Goal: Transaction & Acquisition: Purchase product/service

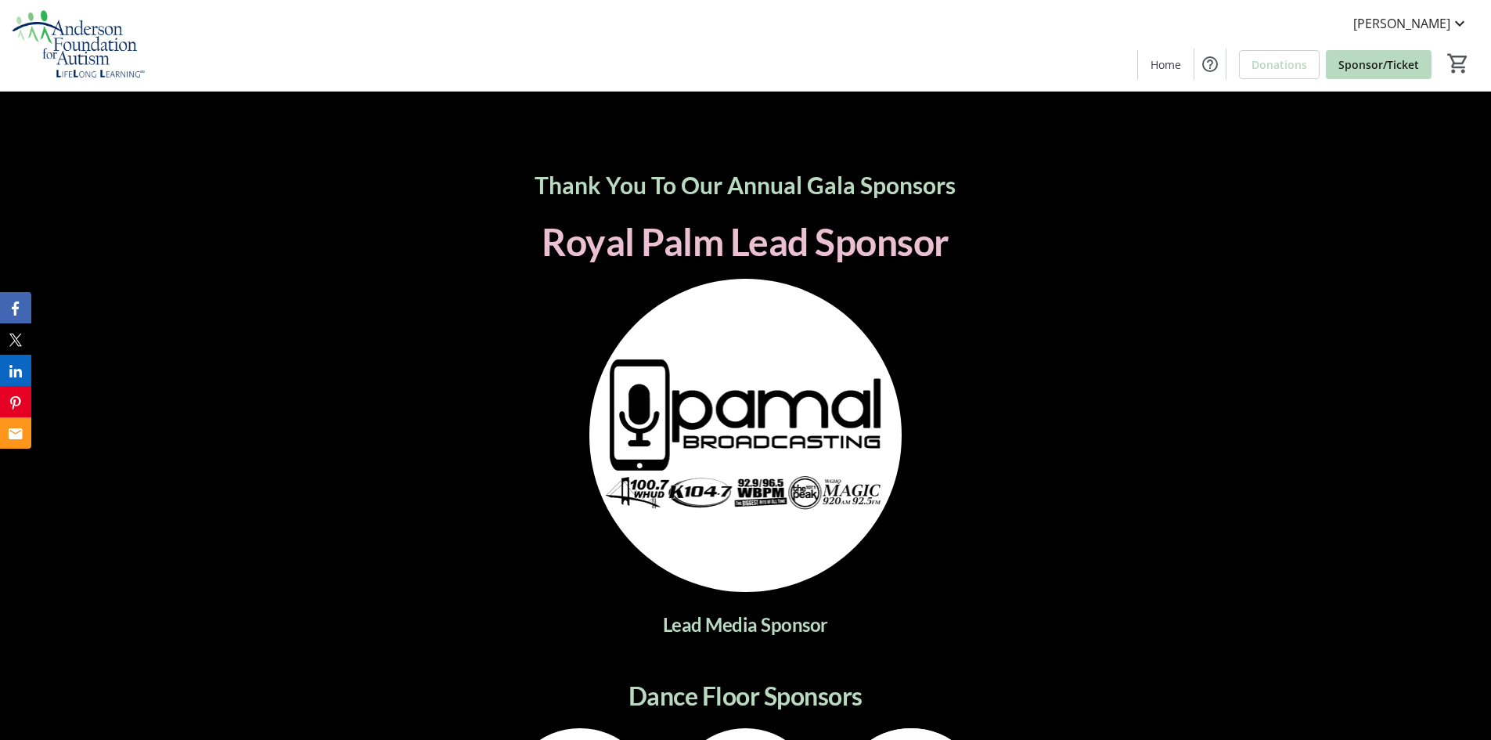
scroll to position [2349, 0]
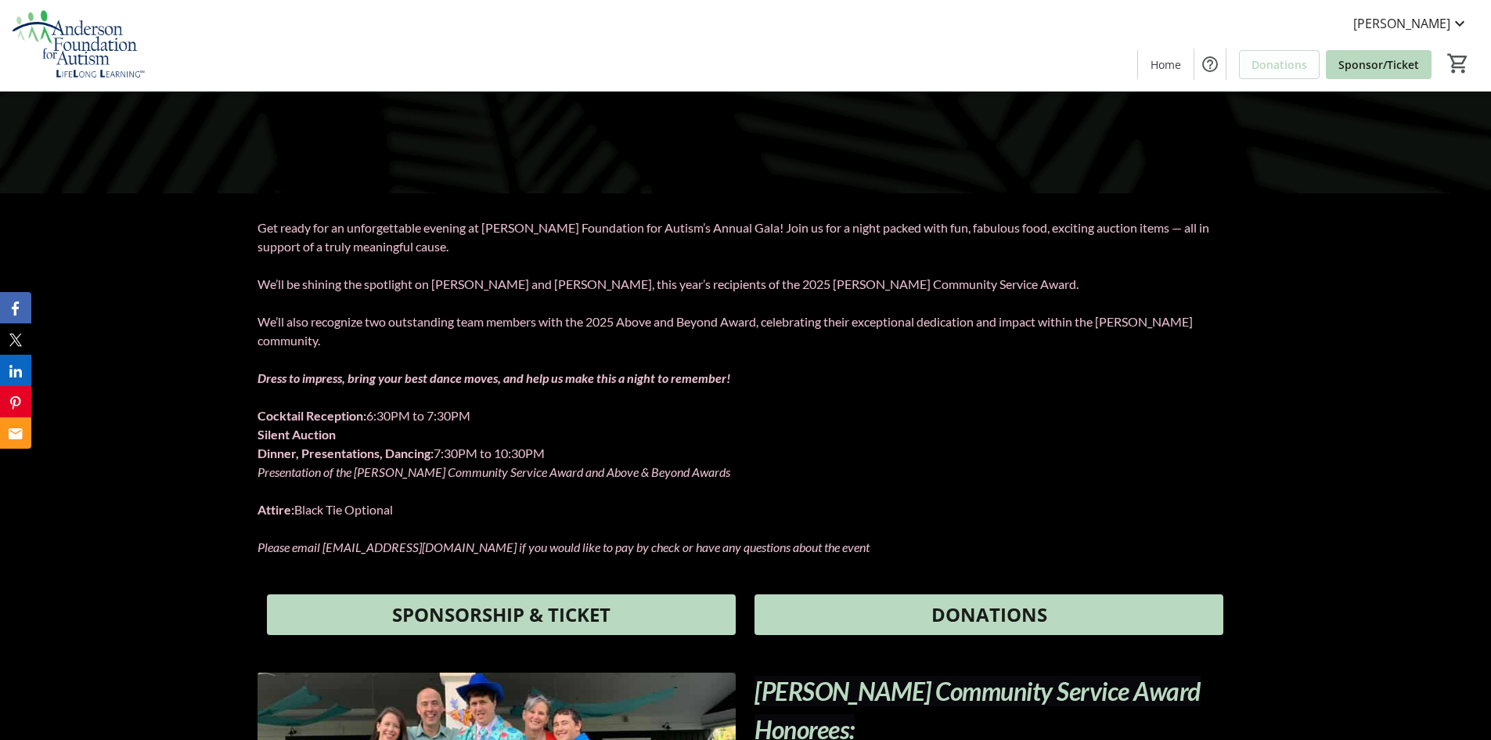
scroll to position [470, 0]
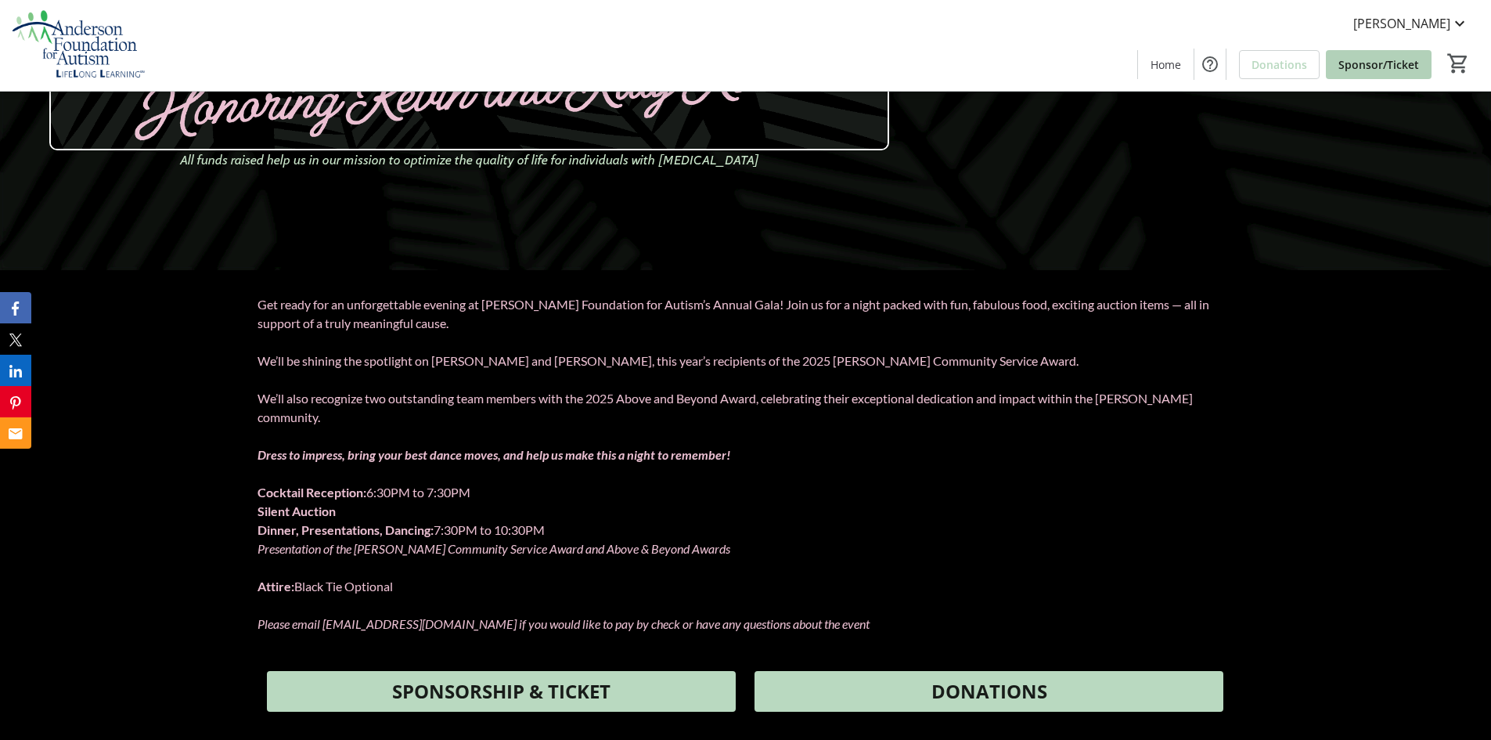
click at [1363, 68] on span "Sponsor/Ticket" at bounding box center [1379, 64] width 81 height 16
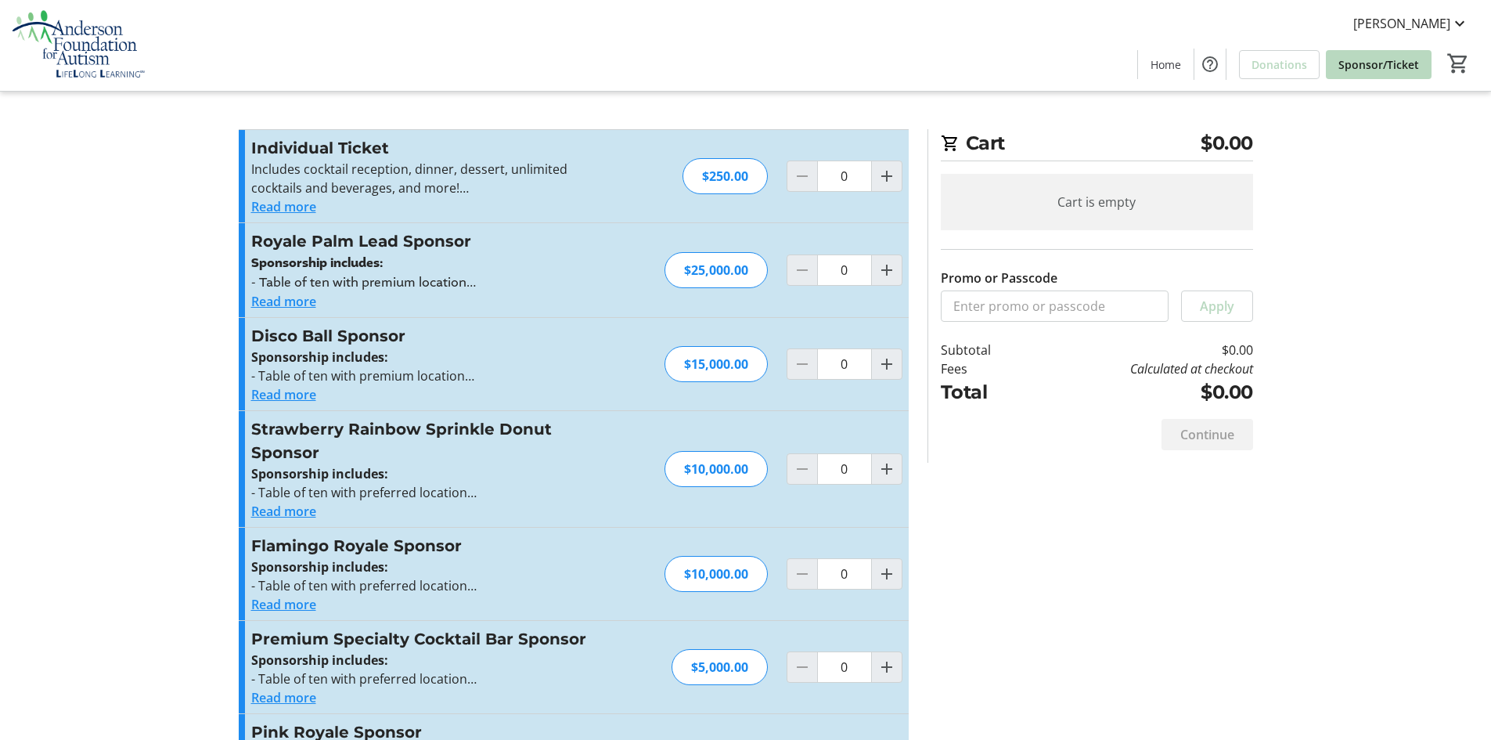
click at [293, 517] on button "Read more" at bounding box center [283, 511] width 65 height 19
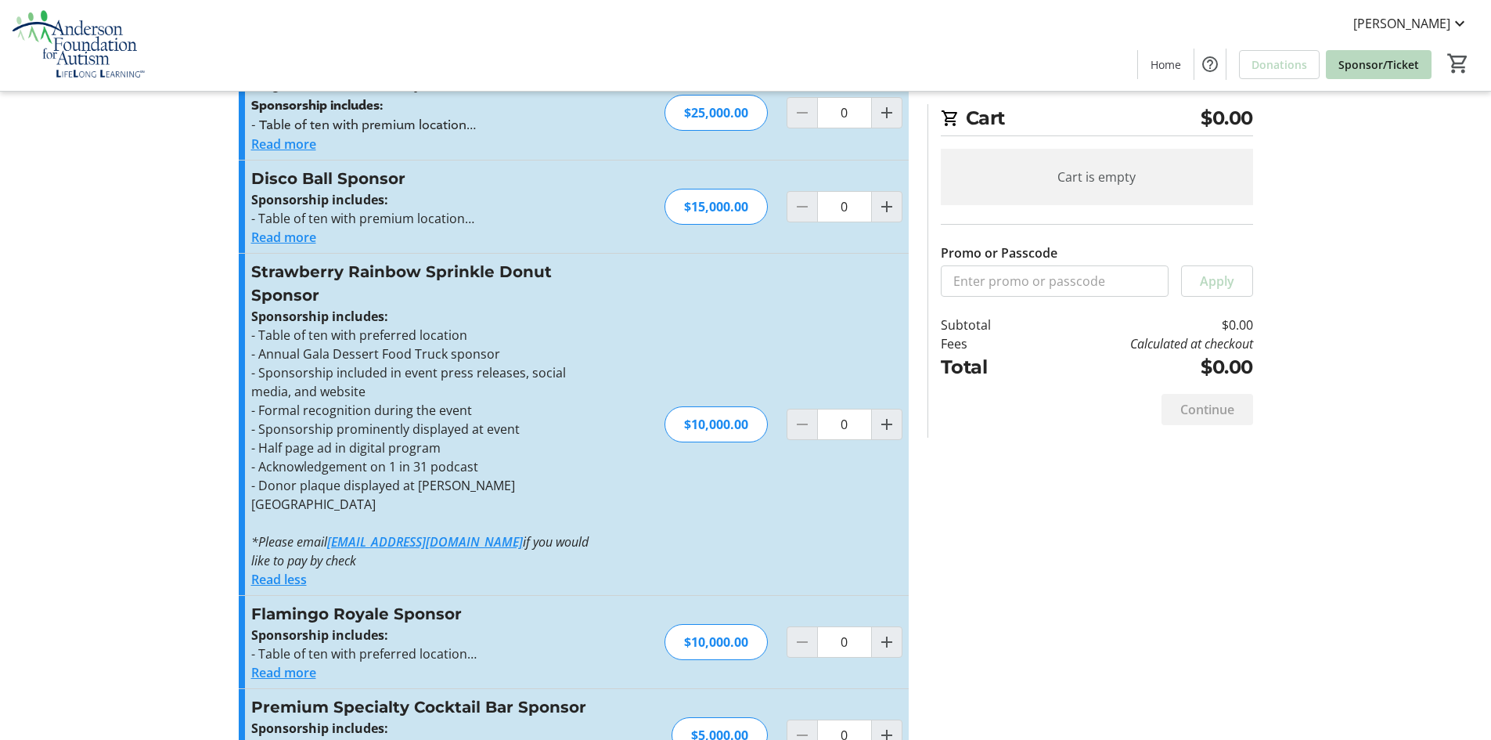
scroll to position [157, 0]
drag, startPoint x: 296, startPoint y: 284, endPoint x: 255, endPoint y: 276, distance: 41.6
click at [255, 276] on h3 "Strawberry Rainbow Sprinkle Donut Sponsor" at bounding box center [422, 284] width 342 height 47
copy h3 "Strawberry Rainbow Sprinkle Donut Sponsor"
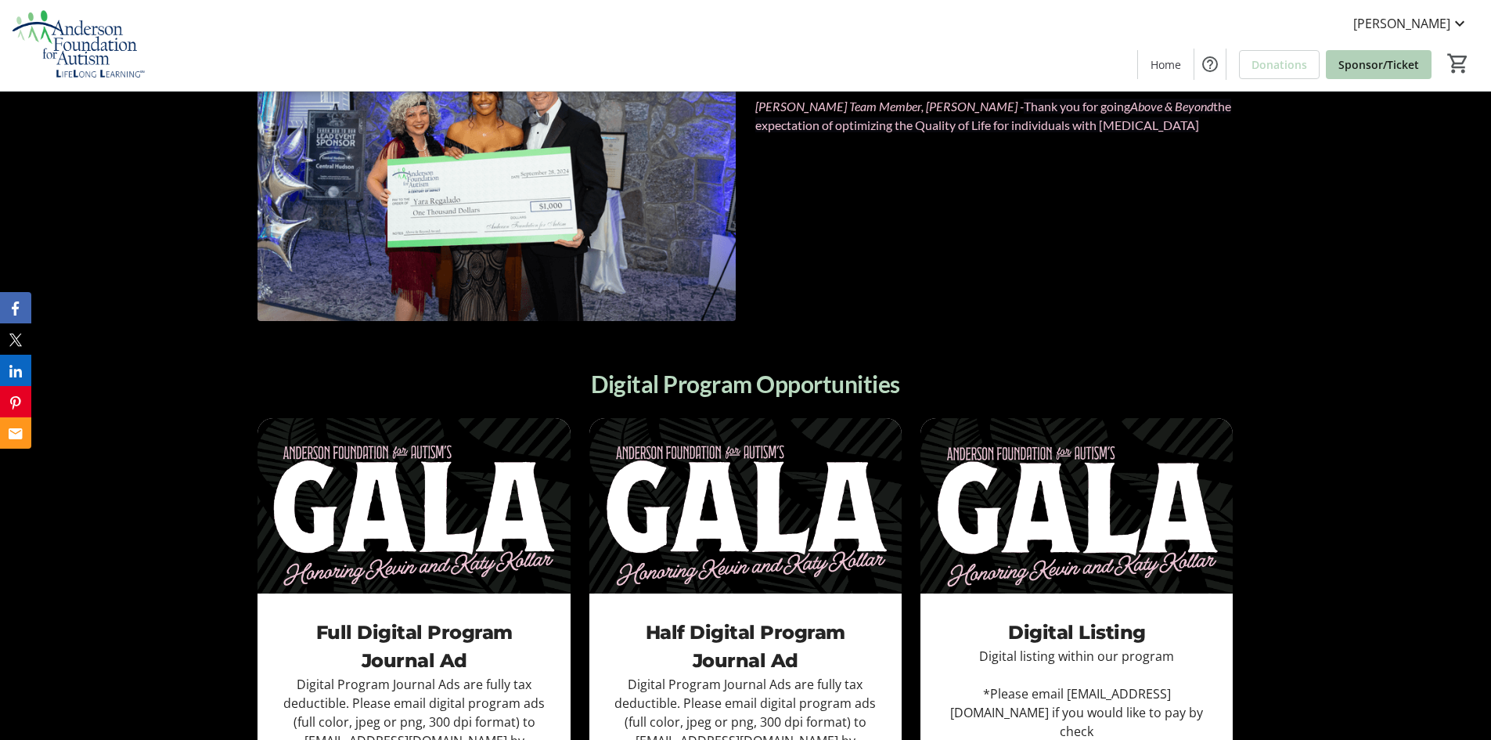
scroll to position [1566, 0]
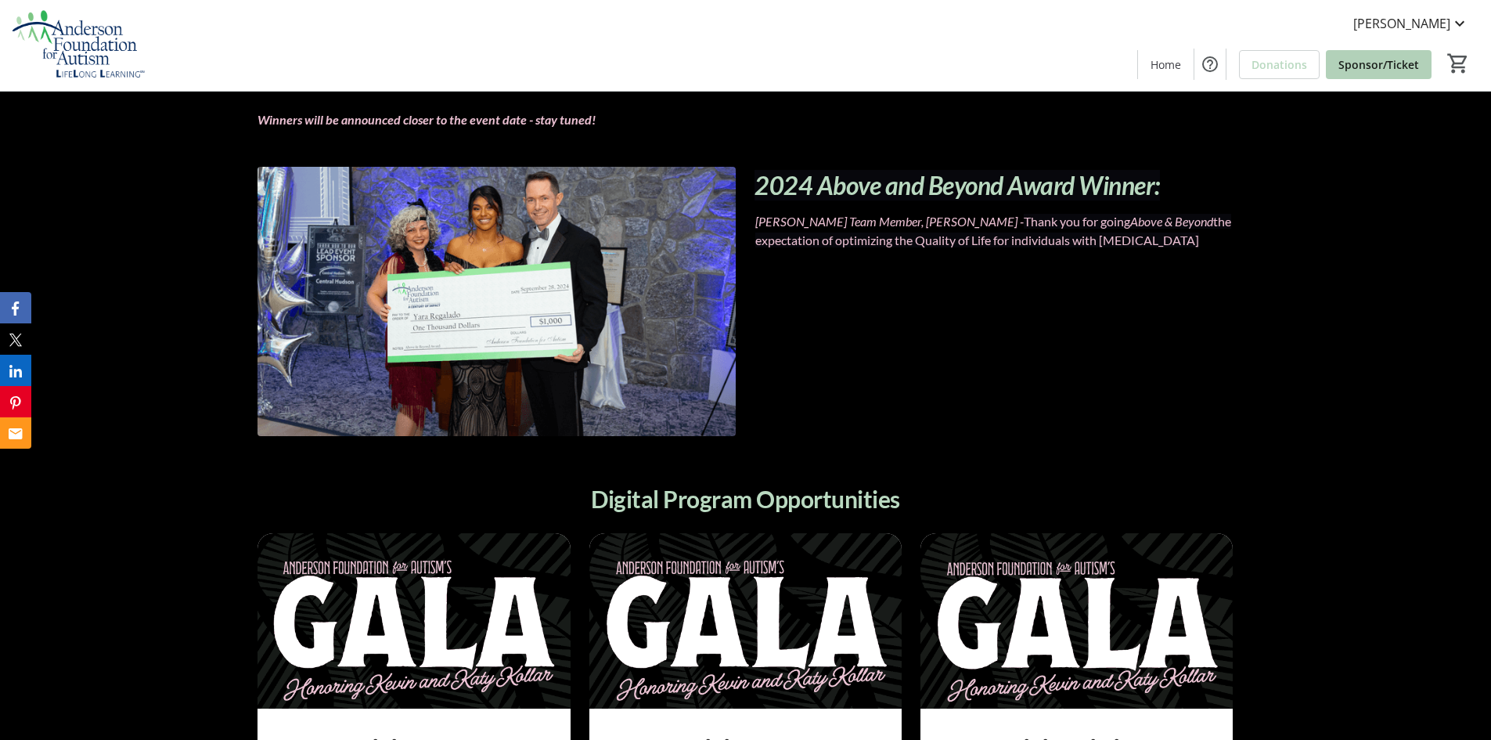
click at [1351, 70] on span "Sponsor/Ticket" at bounding box center [1379, 64] width 81 height 16
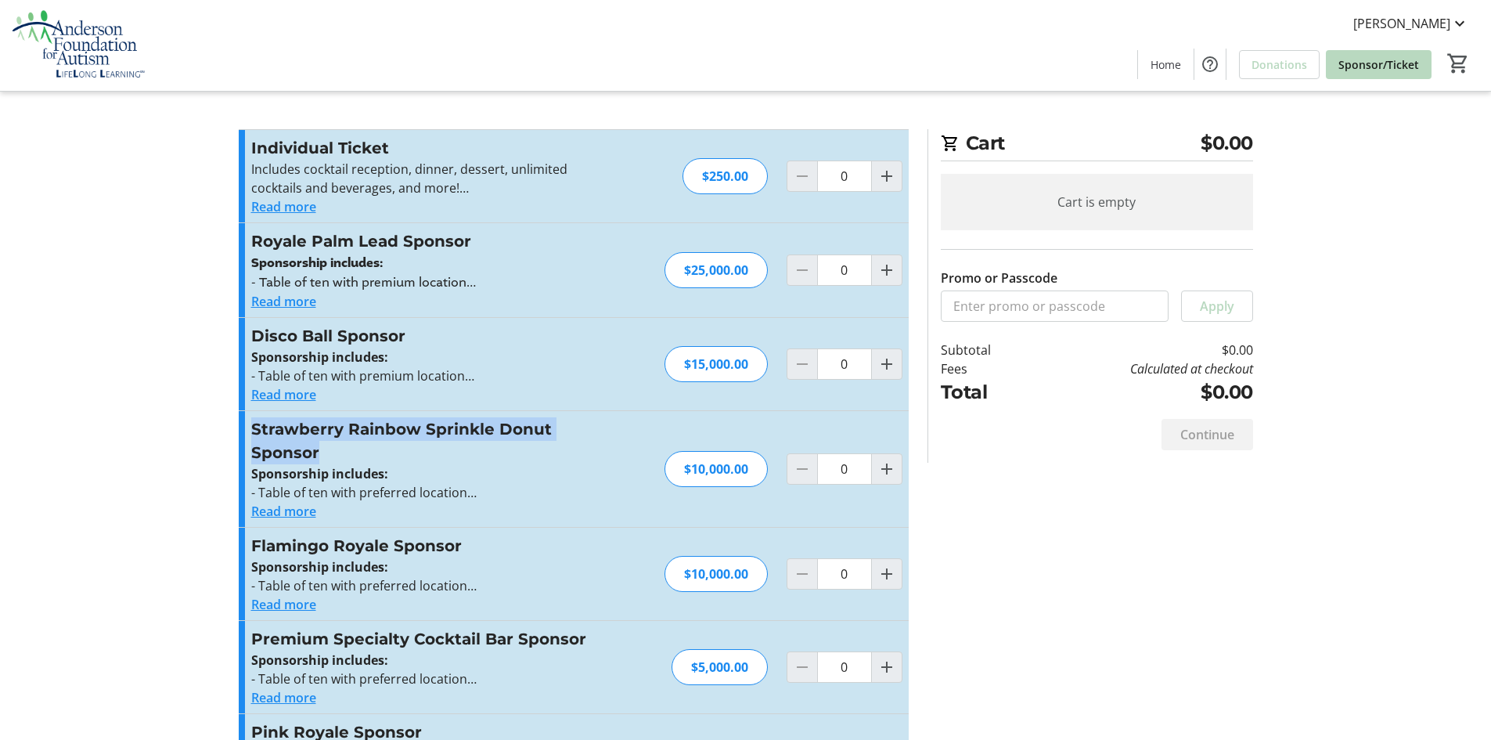
drag, startPoint x: 325, startPoint y: 453, endPoint x: 246, endPoint y: 428, distance: 82.9
click at [246, 428] on div "Strawberry Rainbow Sprinkle Donut Sponsor Sponsorship includes: - Table of ten …" at bounding box center [574, 469] width 670 height 116
copy h3 "Strawberry Rainbow Sprinkle Donut Sponsor"
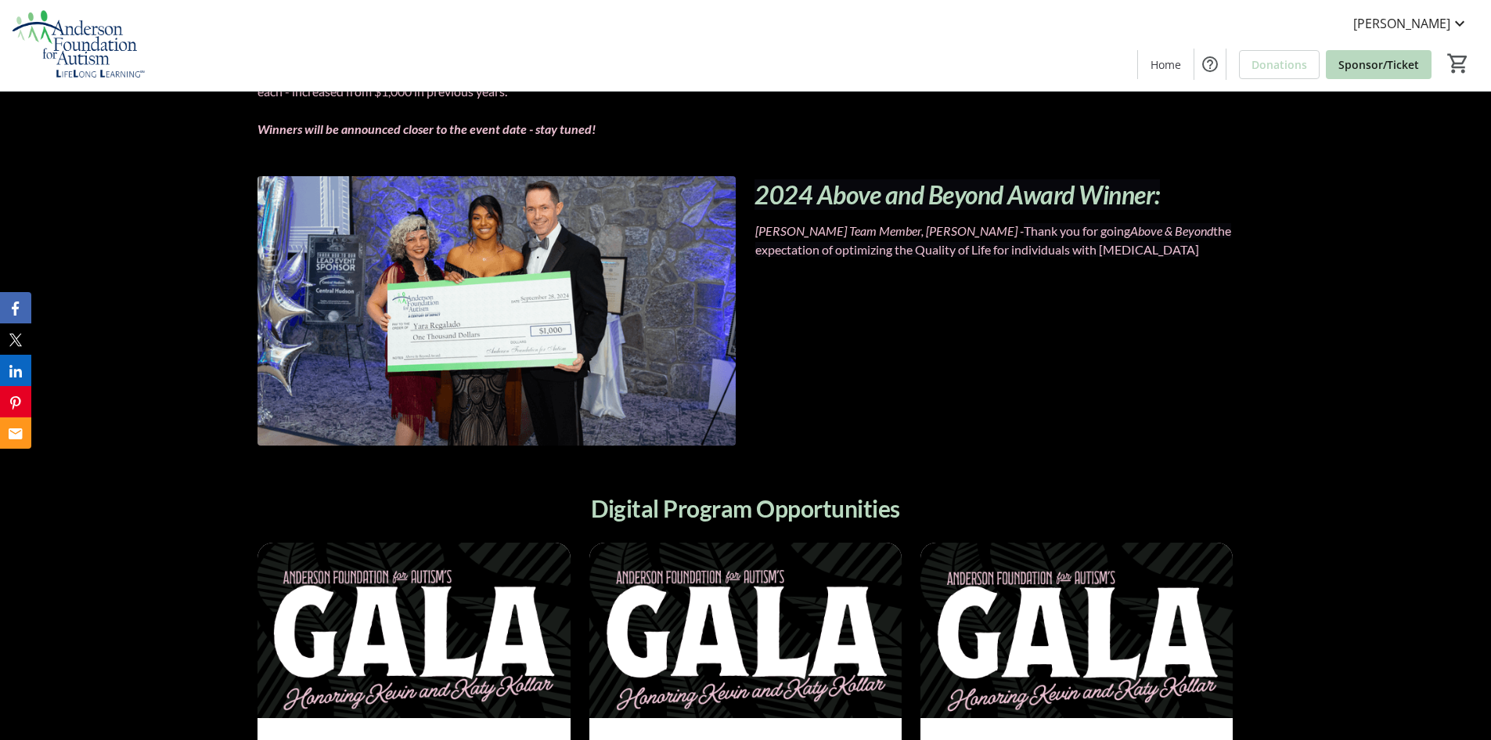
scroll to position [1566, 0]
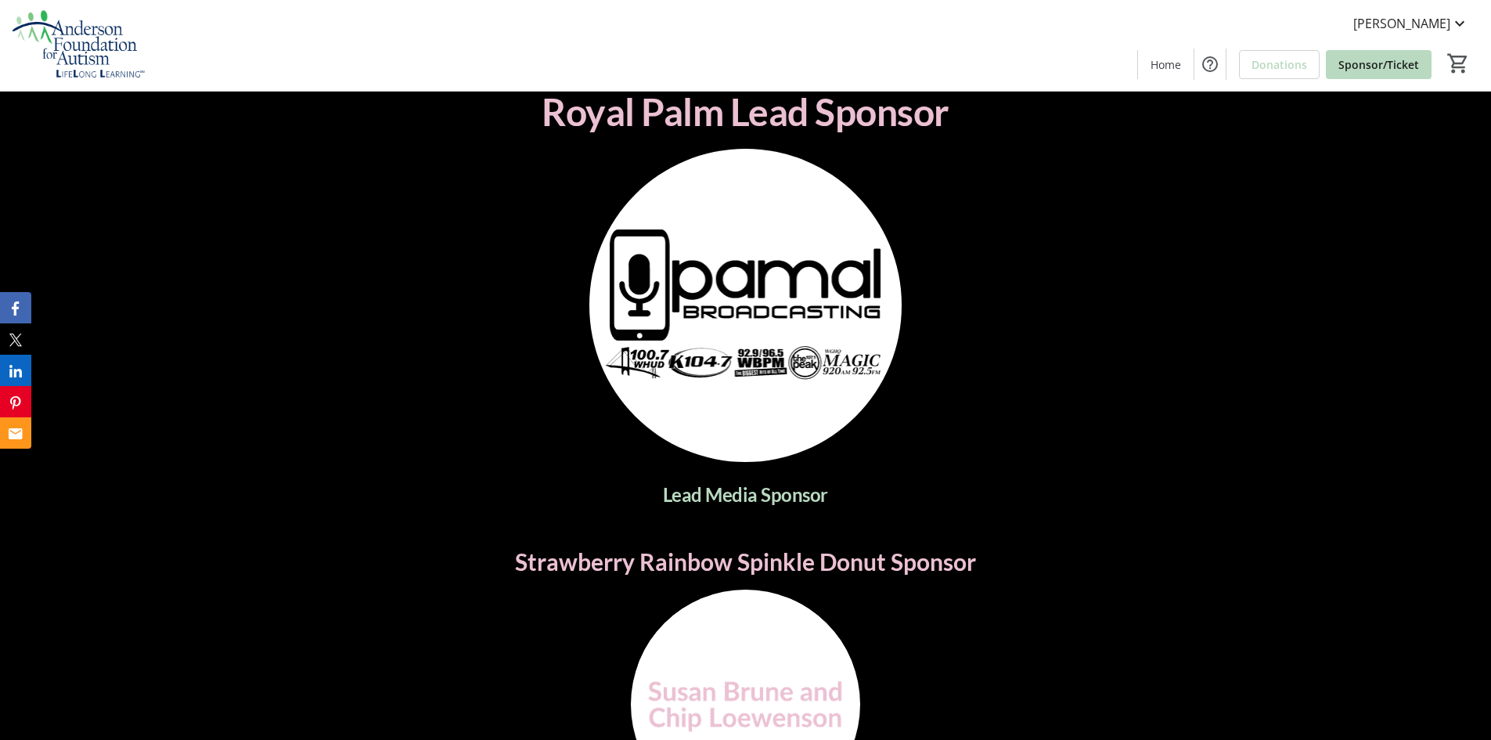
scroll to position [2662, 0]
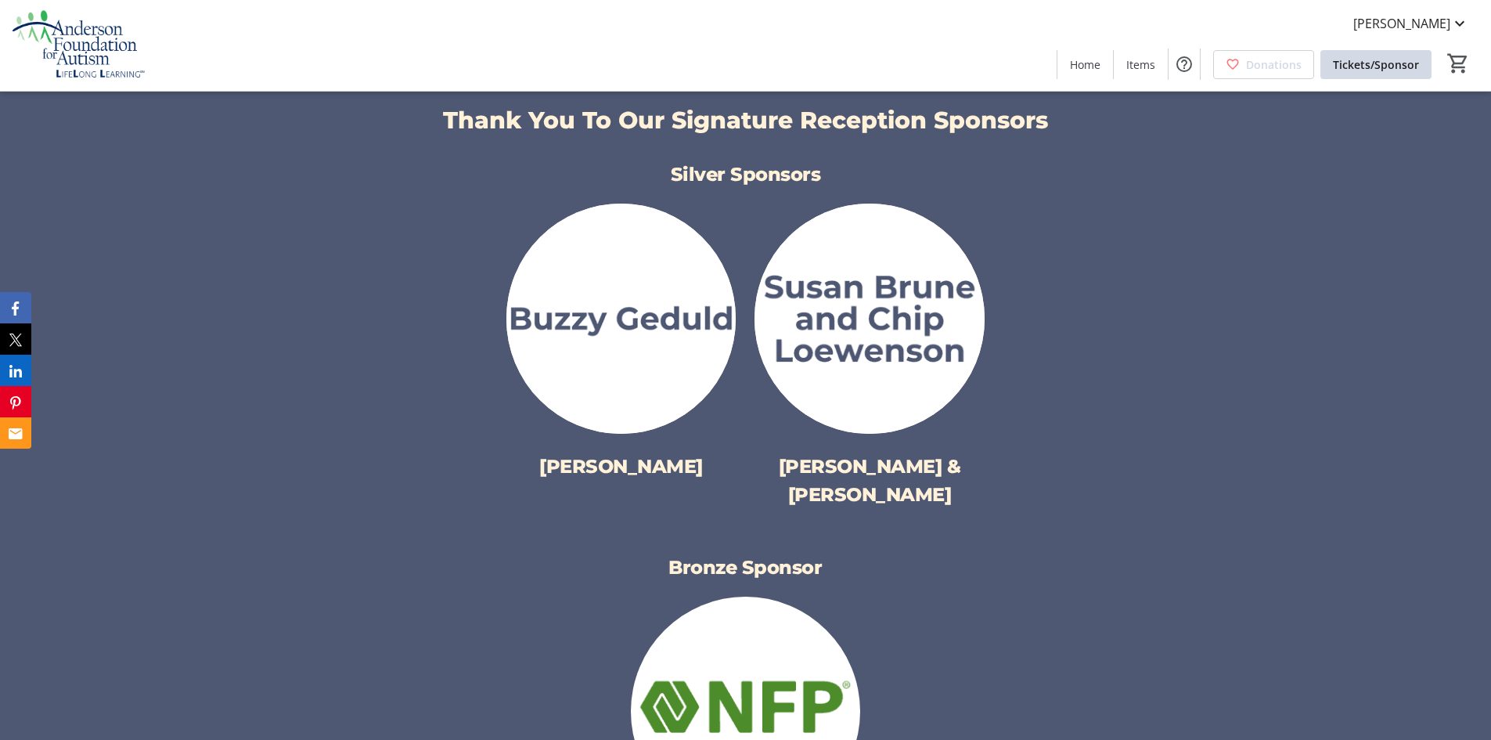
scroll to position [2114, 0]
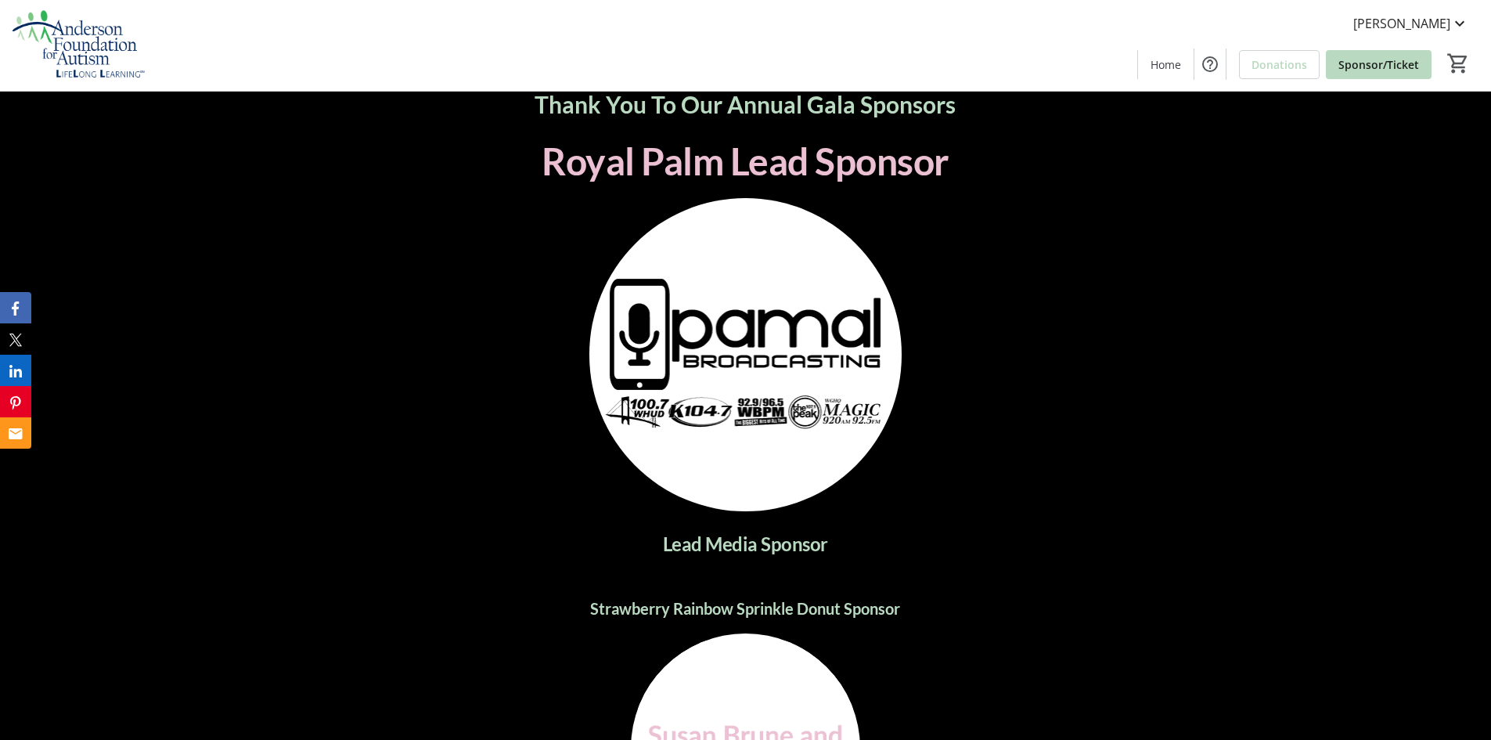
scroll to position [2740, 0]
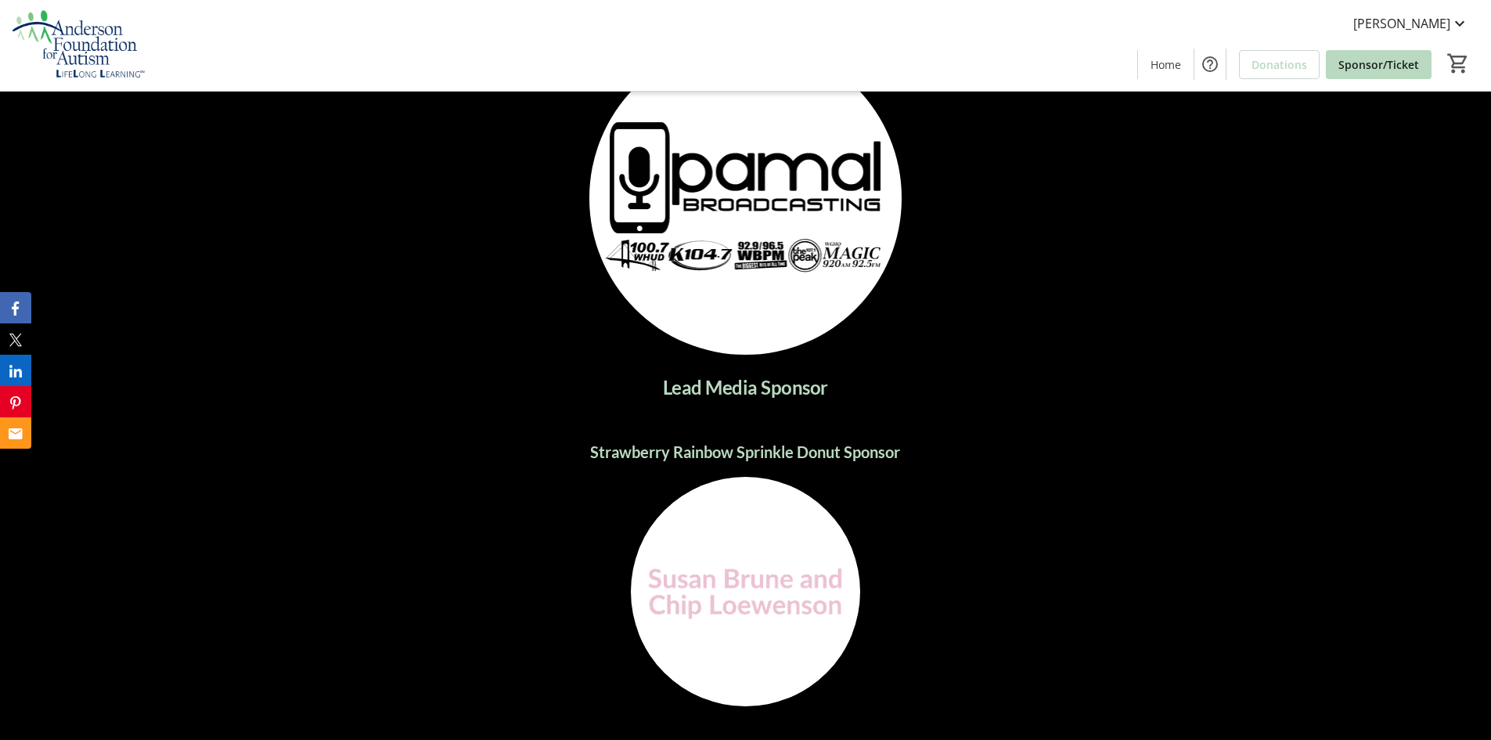
click at [750, 559] on img at bounding box center [745, 591] width 229 height 229
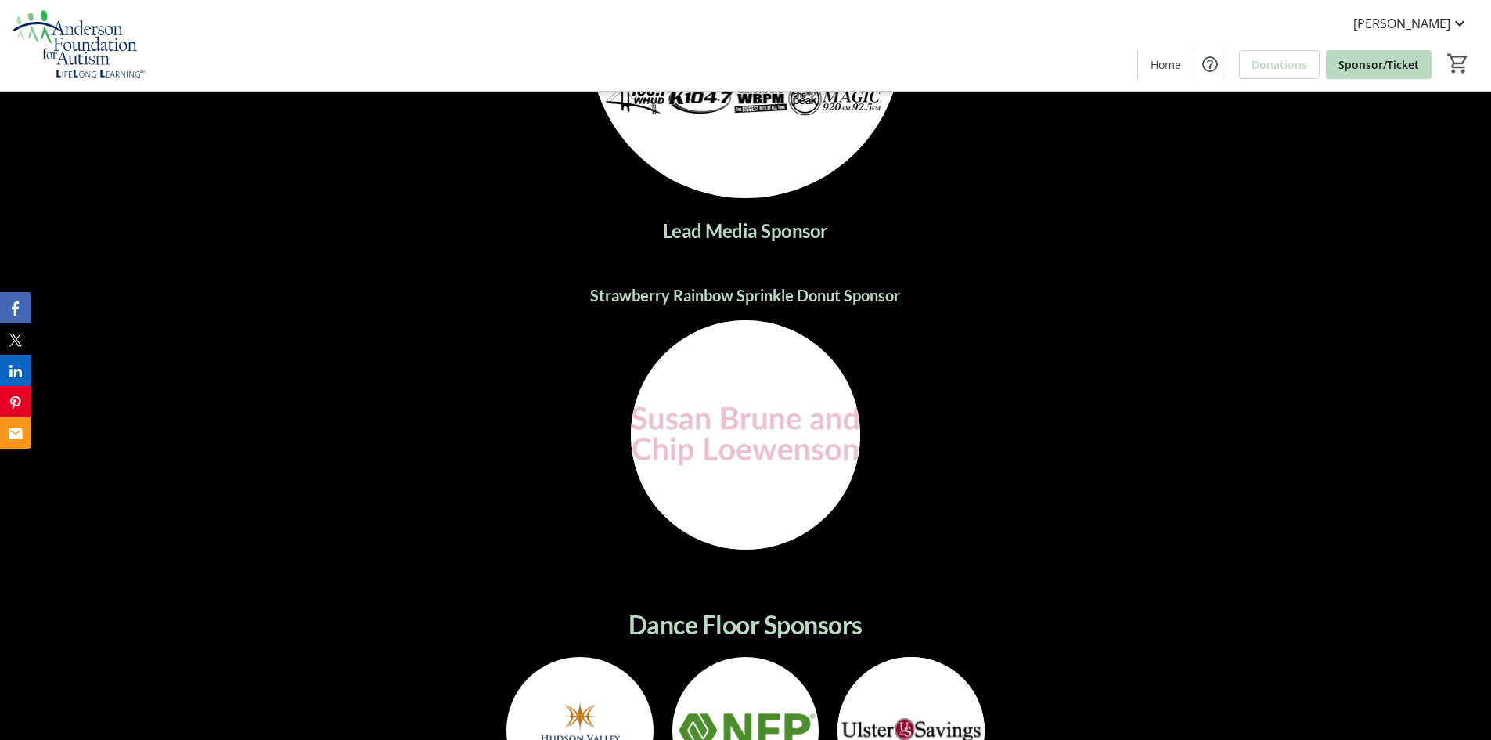
scroll to position [2819, 0]
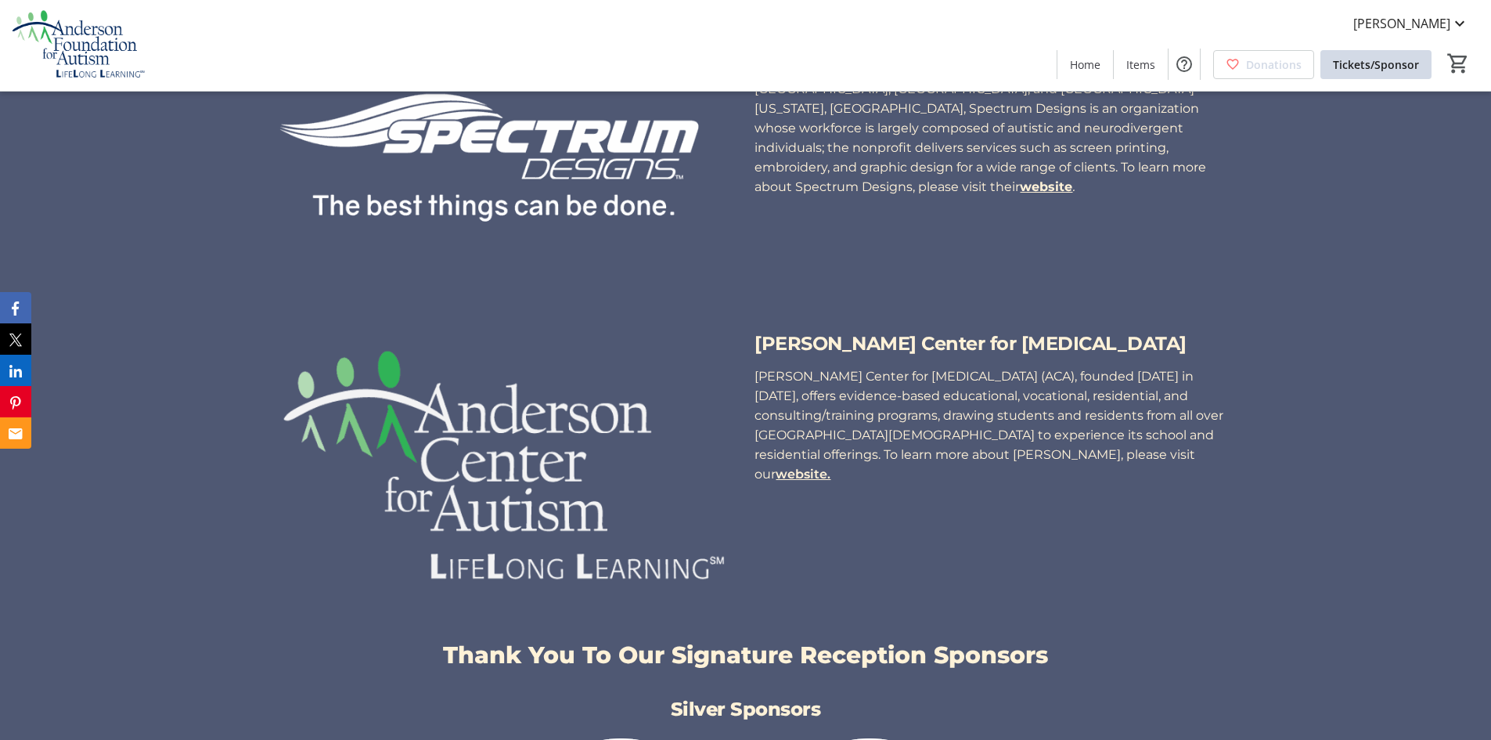
scroll to position [1879, 0]
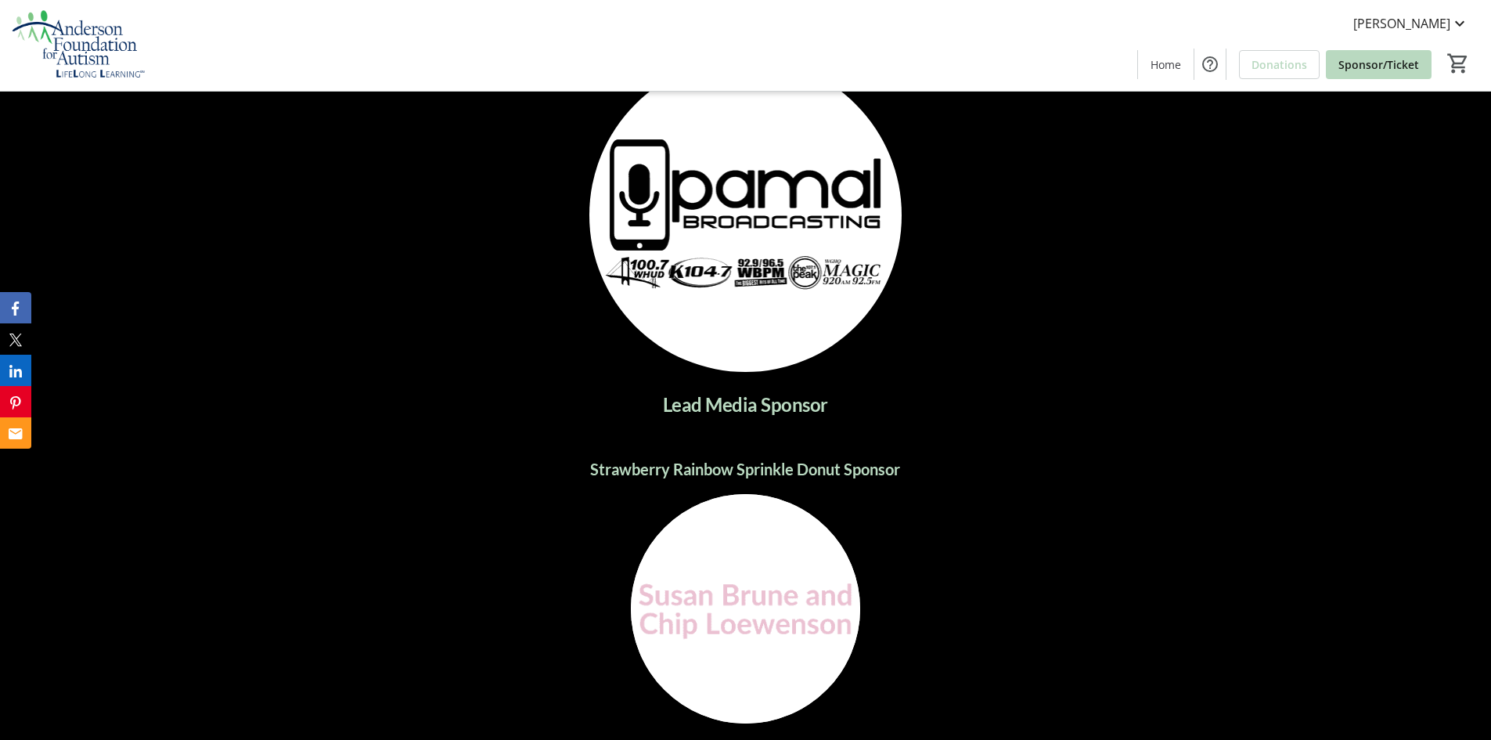
scroll to position [2819, 0]
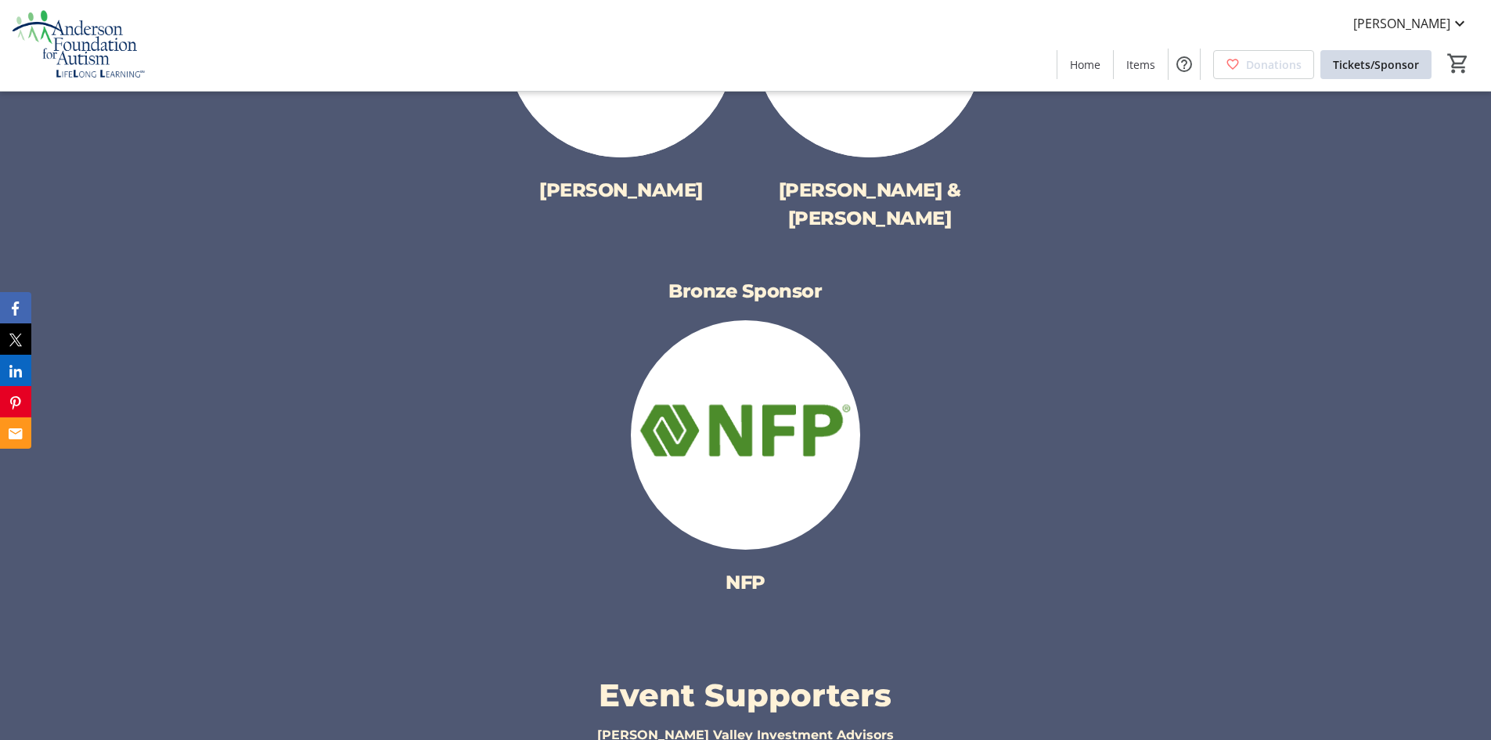
scroll to position [1957, 0]
